Goal: Register for event/course

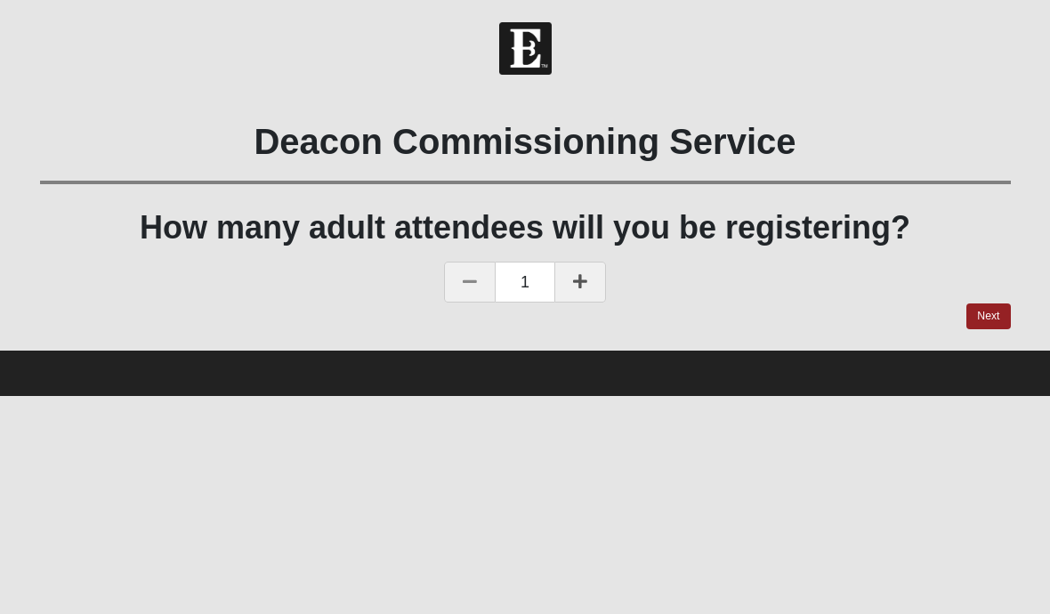
click at [579, 281] on icon at bounding box center [580, 281] width 14 height 16
click at [992, 313] on link "Next" at bounding box center [989, 317] width 44 height 26
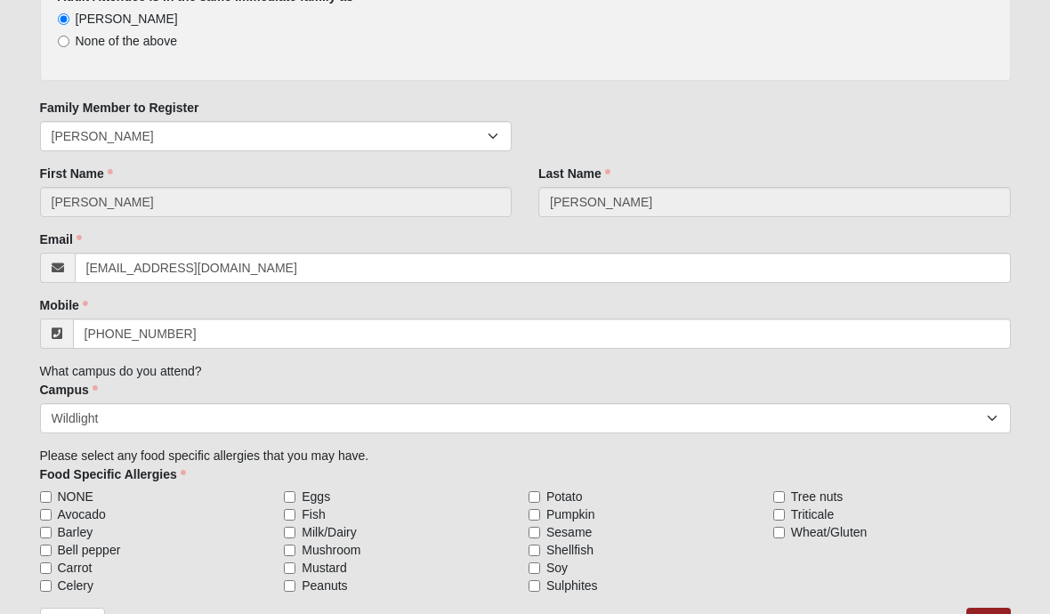
scroll to position [238, 0]
click at [992, 613] on link "Next" at bounding box center [989, 621] width 44 height 26
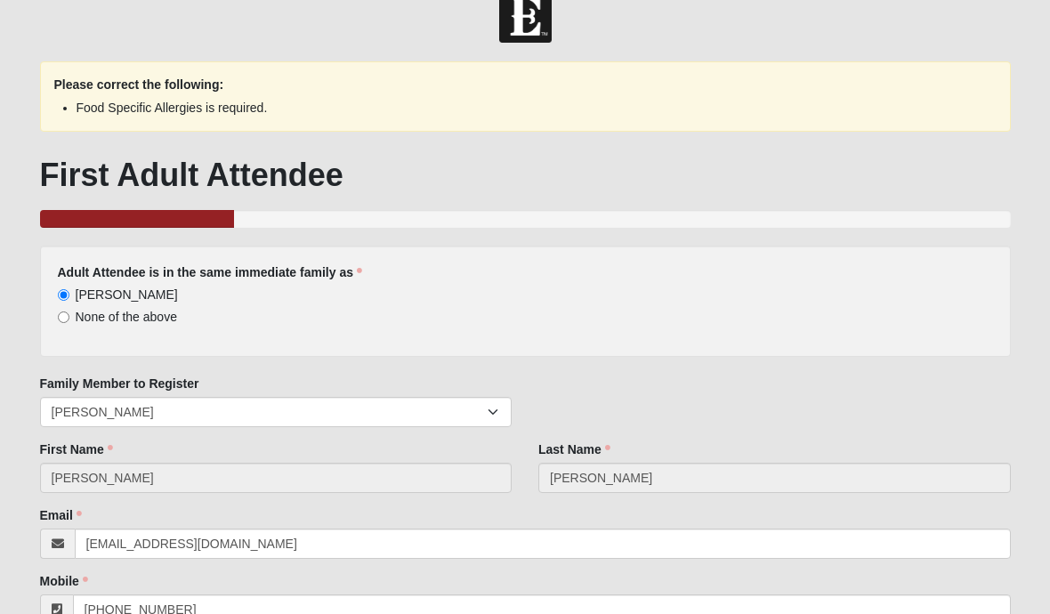
scroll to position [33, 0]
click at [265, 94] on ul "Food Specific Allergies is required." at bounding box center [525, 104] width 943 height 23
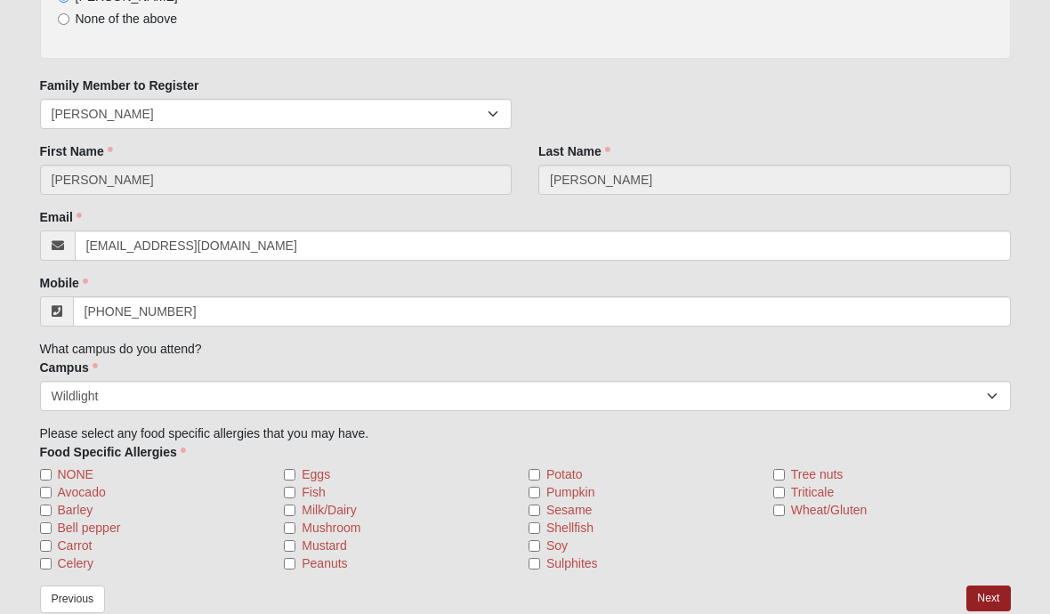
scroll to position [345, 0]
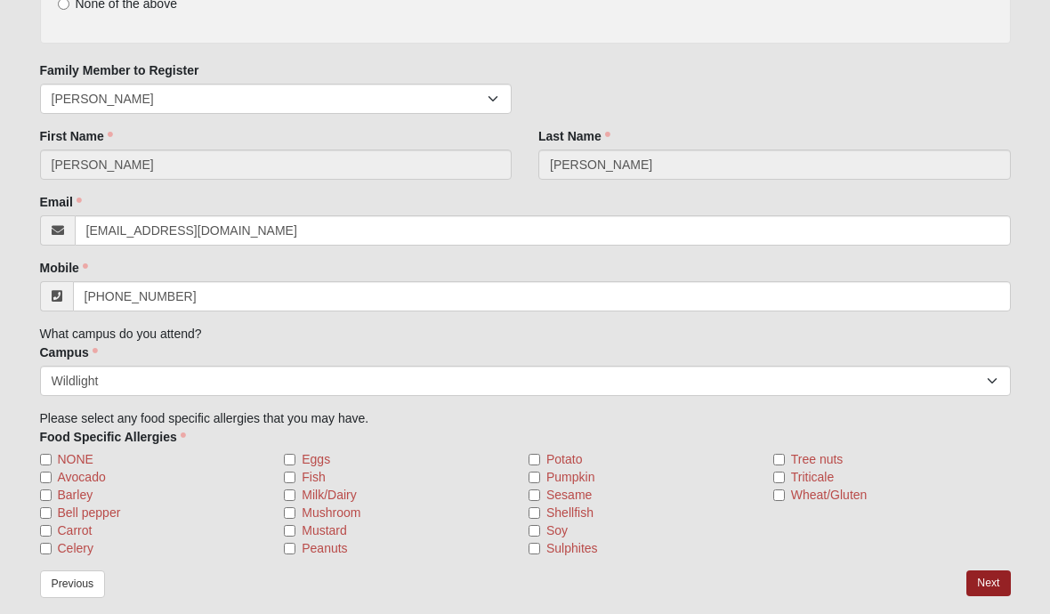
click at [51, 457] on input "NONE" at bounding box center [46, 460] width 12 height 12
checkbox input "true"
click at [997, 577] on link "Next" at bounding box center [989, 584] width 44 height 26
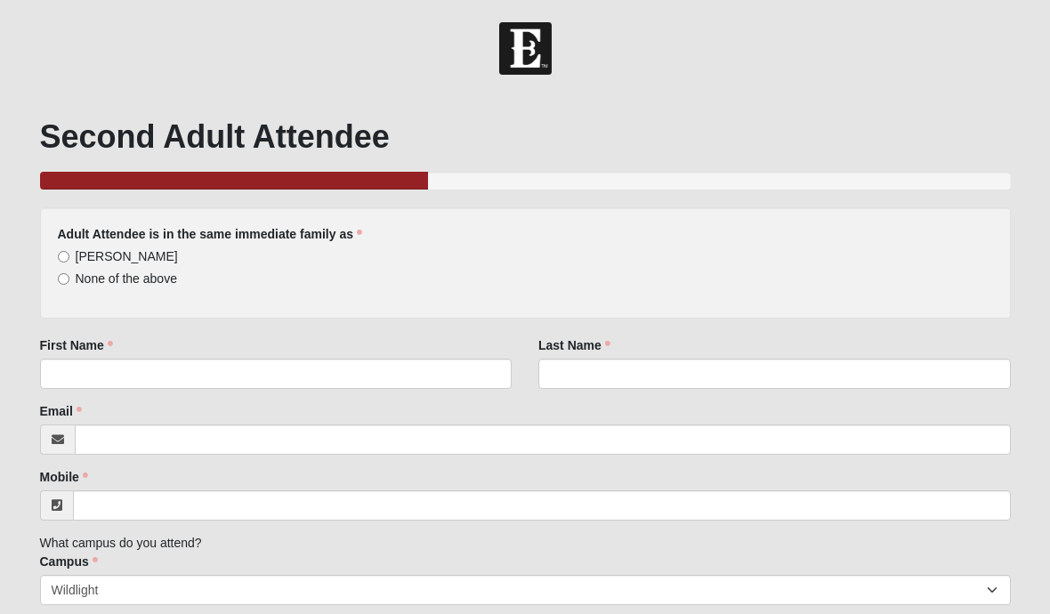
click at [69, 262] on input "[PERSON_NAME]" at bounding box center [64, 257] width 12 height 12
radio input "true"
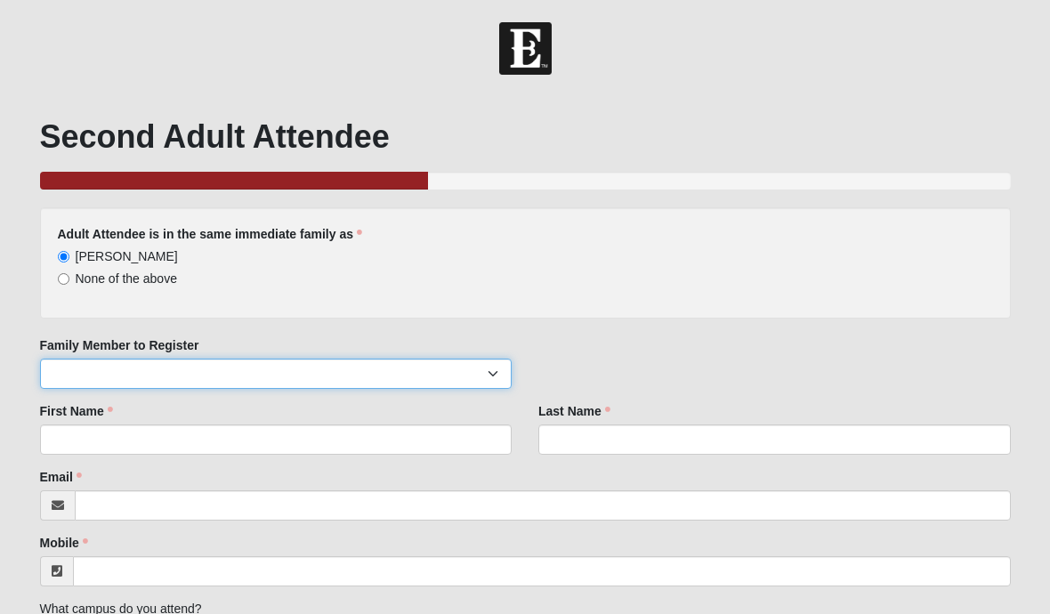
click at [91, 370] on select "[PERSON_NAME]" at bounding box center [276, 374] width 473 height 30
select select "76935"
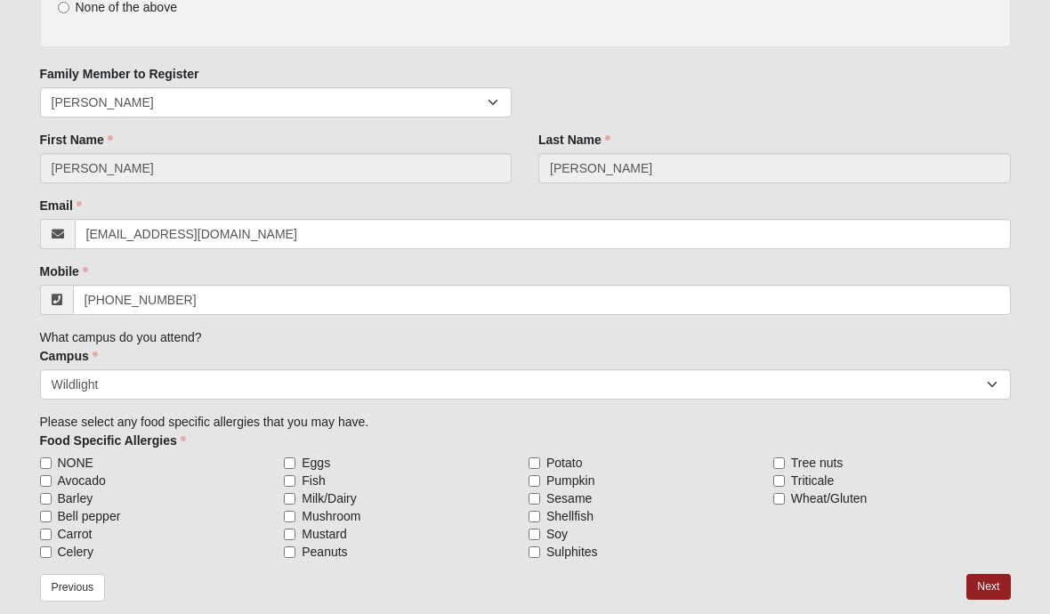
scroll to position [275, 0]
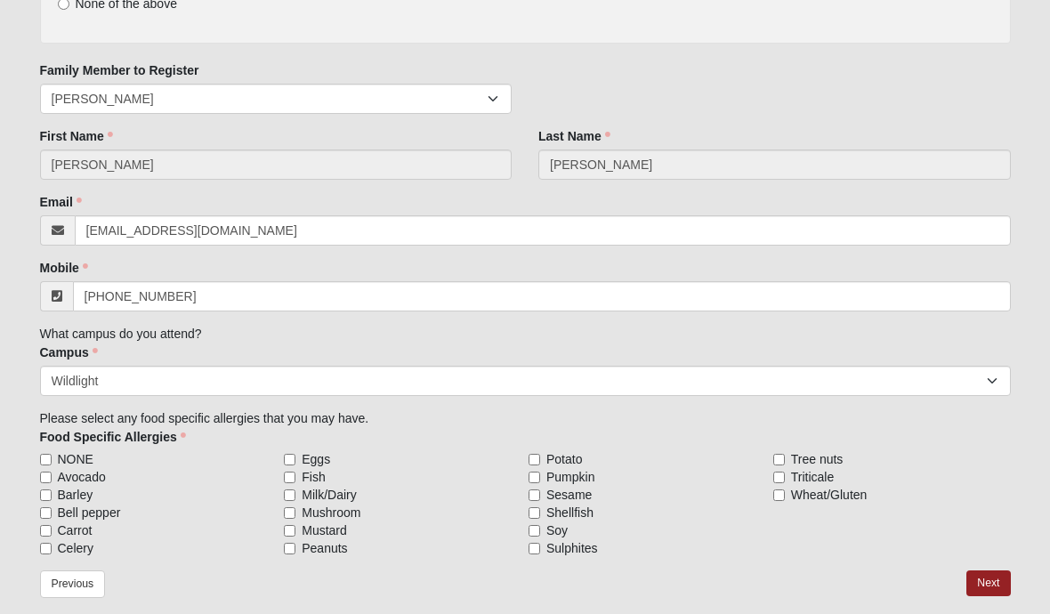
click at [52, 468] on label "Avocado" at bounding box center [159, 477] width 238 height 18
click at [52, 472] on input "Avocado" at bounding box center [46, 478] width 12 height 12
checkbox input "true"
click at [45, 457] on input "NONE" at bounding box center [46, 460] width 12 height 12
checkbox input "true"
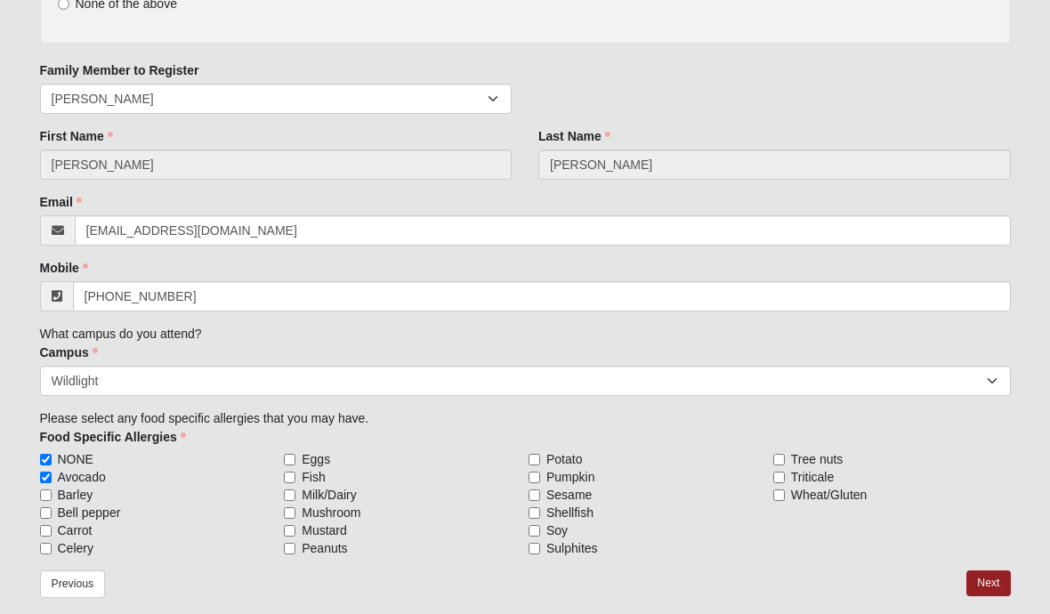
click at [62, 479] on span "Avocado" at bounding box center [82, 477] width 48 height 18
click at [52, 479] on input "Avocado" at bounding box center [46, 478] width 12 height 12
checkbox input "false"
click at [995, 587] on link "Next" at bounding box center [989, 584] width 44 height 26
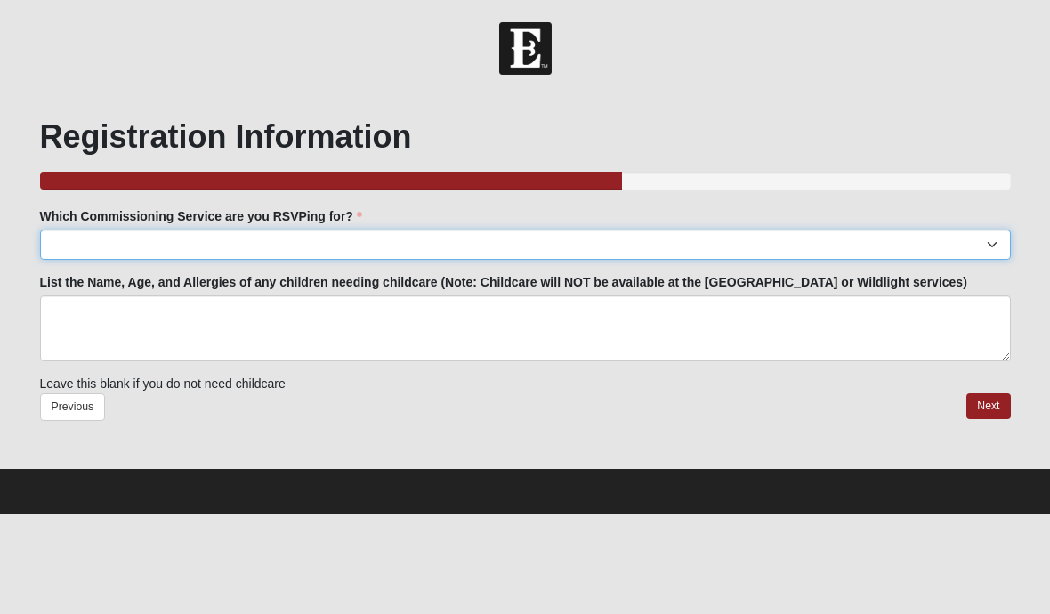
click at [1000, 236] on select "[GEOGRAPHIC_DATA]: [DATE] 6:00pm | [GEOGRAPHIC_DATA] ([STREET_ADDRESS]) [GEOGRA…" at bounding box center [525, 245] width 971 height 30
select select "Wildlight: [DATE] 6:00pm | Acres of [GEOGRAPHIC_DATA] ([GEOGRAPHIC_DATA][PERSON…"
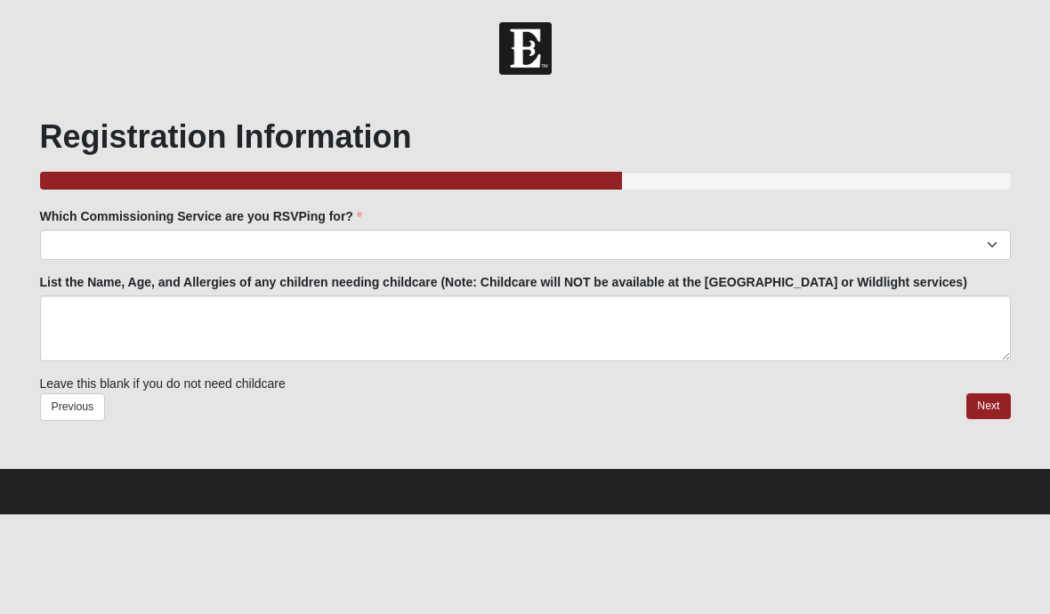
click at [991, 404] on link "Next" at bounding box center [989, 406] width 44 height 26
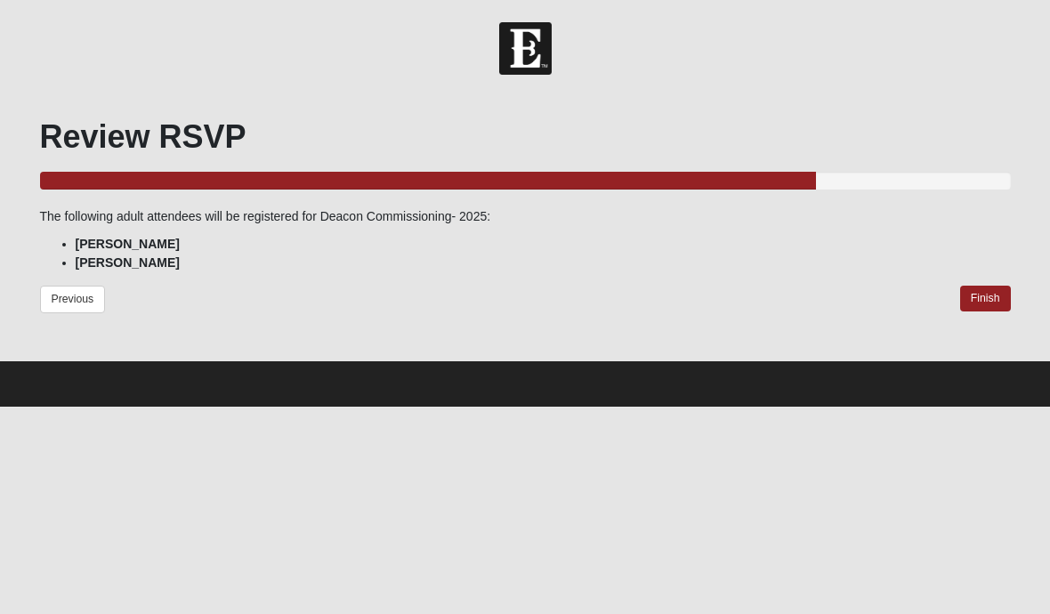
click at [995, 301] on link "Finish" at bounding box center [985, 299] width 51 height 26
